Goal: Use online tool/utility

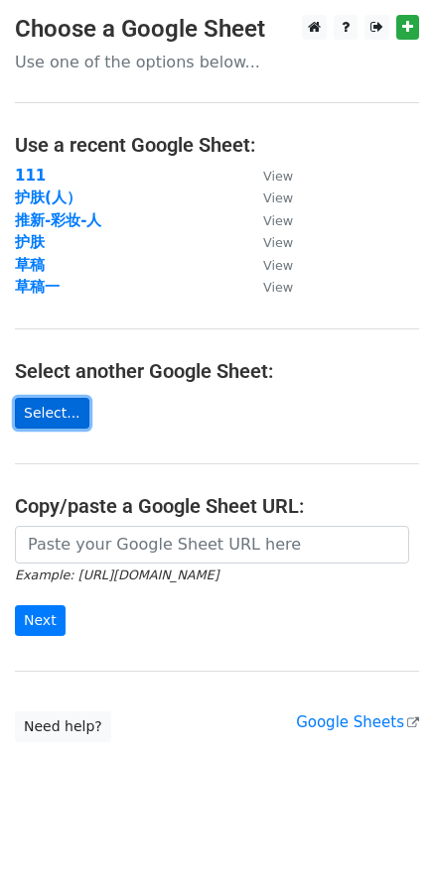
click at [36, 405] on link "Select..." at bounding box center [52, 413] width 74 height 31
click at [52, 418] on link "Select..." at bounding box center [52, 413] width 74 height 31
click at [47, 419] on link "Select..." at bounding box center [52, 413] width 74 height 31
click at [44, 421] on link "Select..." at bounding box center [52, 413] width 74 height 31
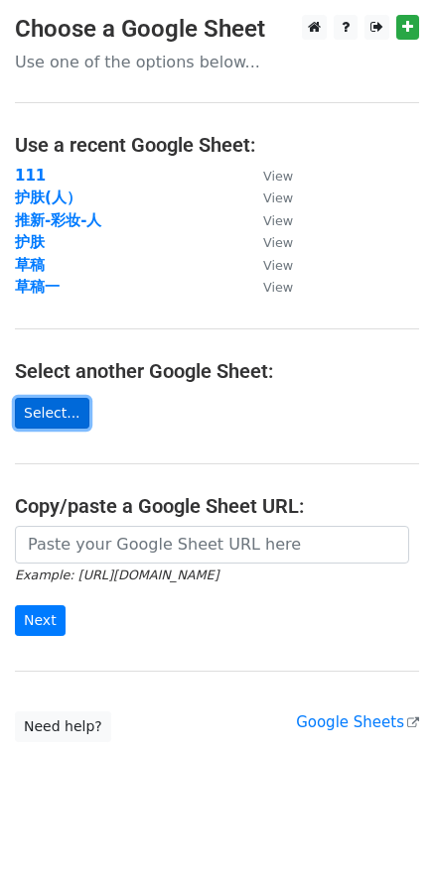
click at [44, 421] on link "Select..." at bounding box center [52, 413] width 74 height 31
click at [64, 426] on link "Select..." at bounding box center [52, 413] width 74 height 31
click at [69, 422] on link "Select..." at bounding box center [52, 413] width 74 height 31
click at [57, 412] on link "Select..." at bounding box center [52, 413] width 74 height 31
click at [64, 420] on link "Select..." at bounding box center [52, 413] width 74 height 31
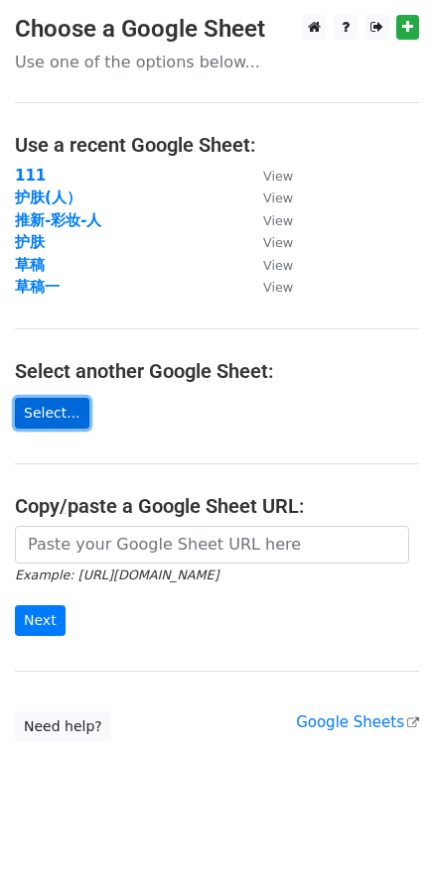
click at [60, 414] on link "Select..." at bounding box center [52, 413] width 74 height 31
click at [59, 414] on link "Select..." at bounding box center [52, 413] width 74 height 31
click at [55, 415] on link "Select..." at bounding box center [52, 413] width 74 height 31
click at [27, 418] on link "Select..." at bounding box center [52, 413] width 74 height 31
click at [49, 415] on link "Select..." at bounding box center [52, 413] width 74 height 31
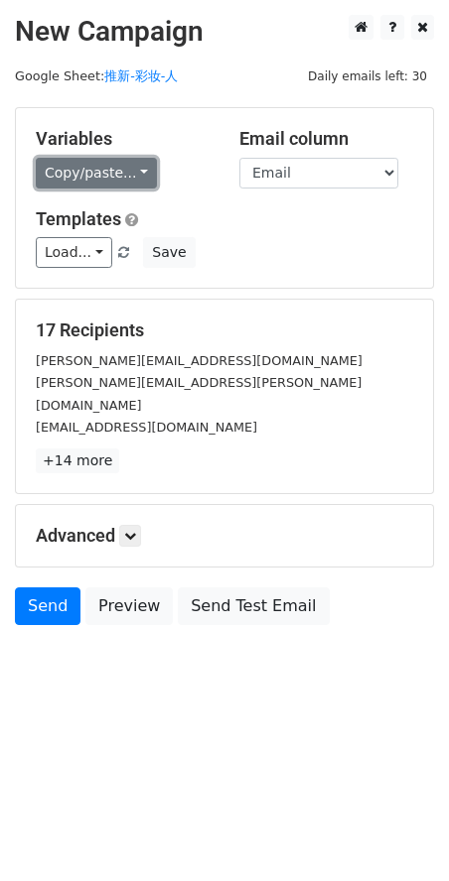
click at [93, 178] on link "Copy/paste..." at bounding box center [96, 173] width 121 height 31
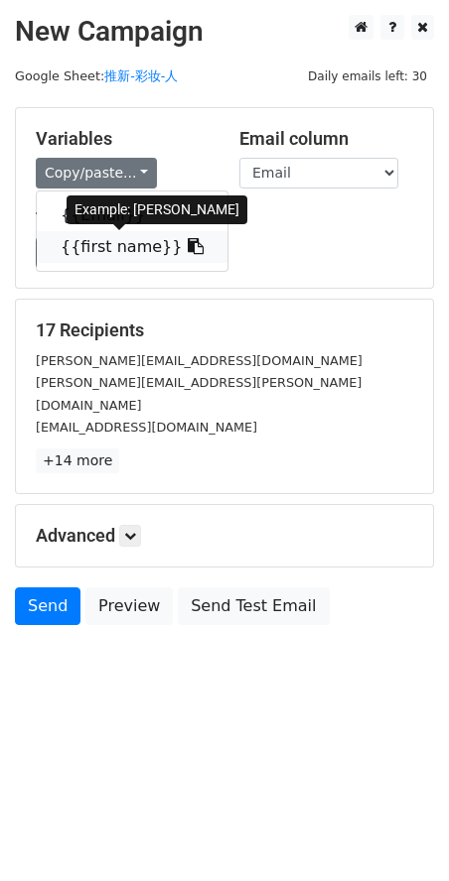
click at [107, 250] on link "{{first name}}" at bounding box center [132, 247] width 191 height 32
